Goal: Find specific page/section: Find specific page/section

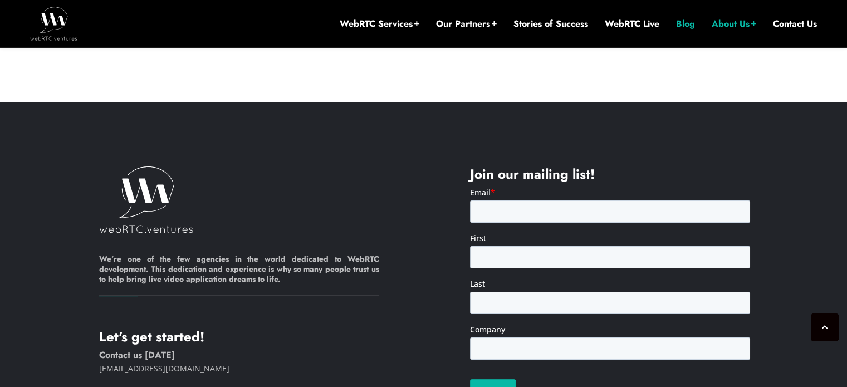
scroll to position [4405, 0]
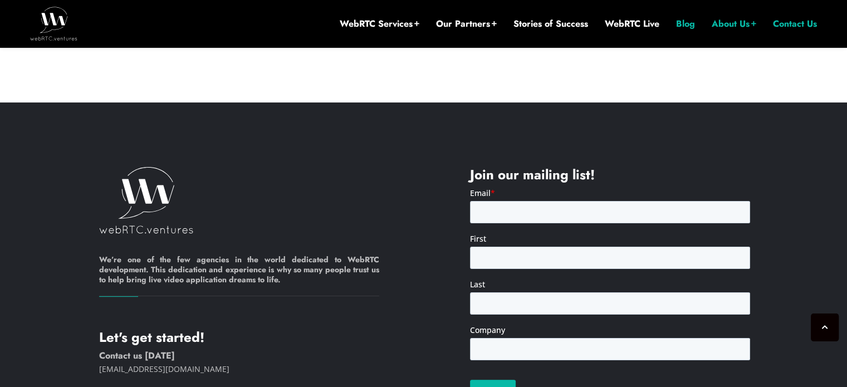
click at [792, 26] on link "Contact Us" at bounding box center [795, 24] width 44 height 12
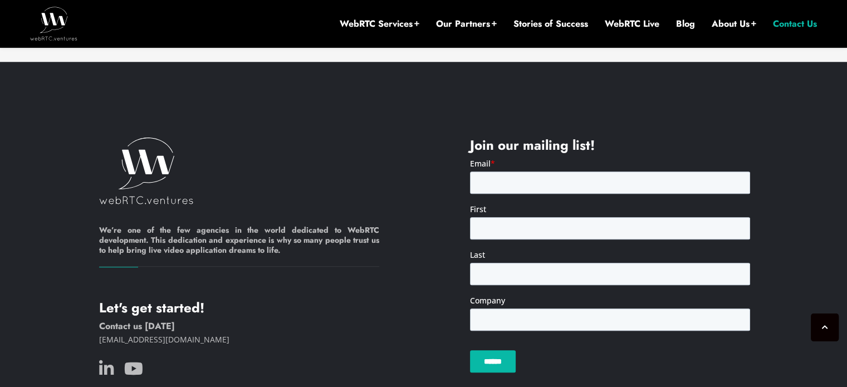
scroll to position [1052, 0]
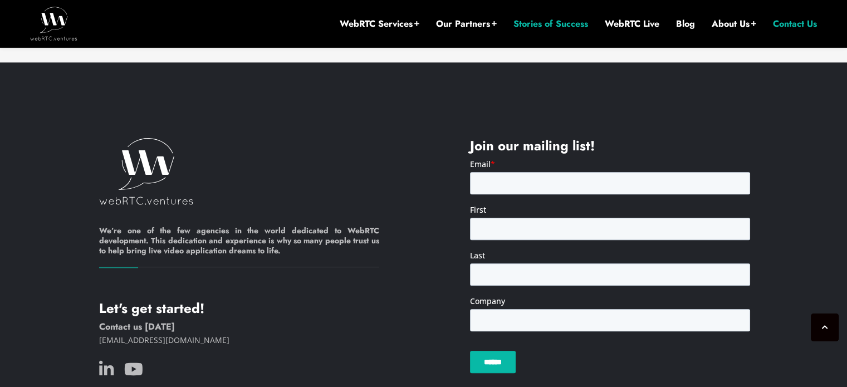
click at [531, 25] on link "Stories of Success" at bounding box center [551, 24] width 75 height 12
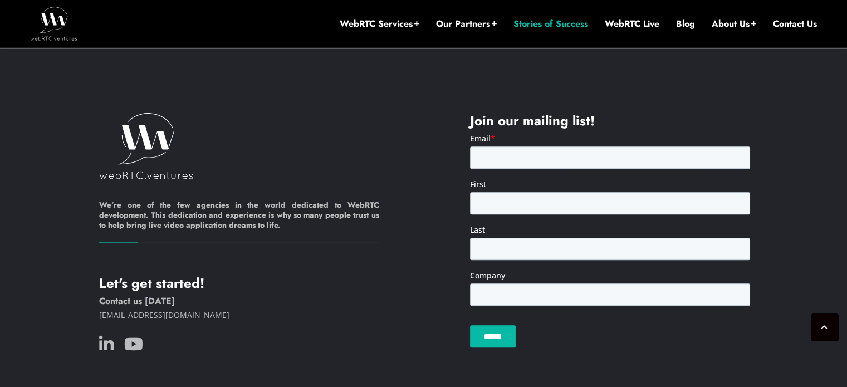
scroll to position [1159, 0]
